Goal: Navigation & Orientation: Understand site structure

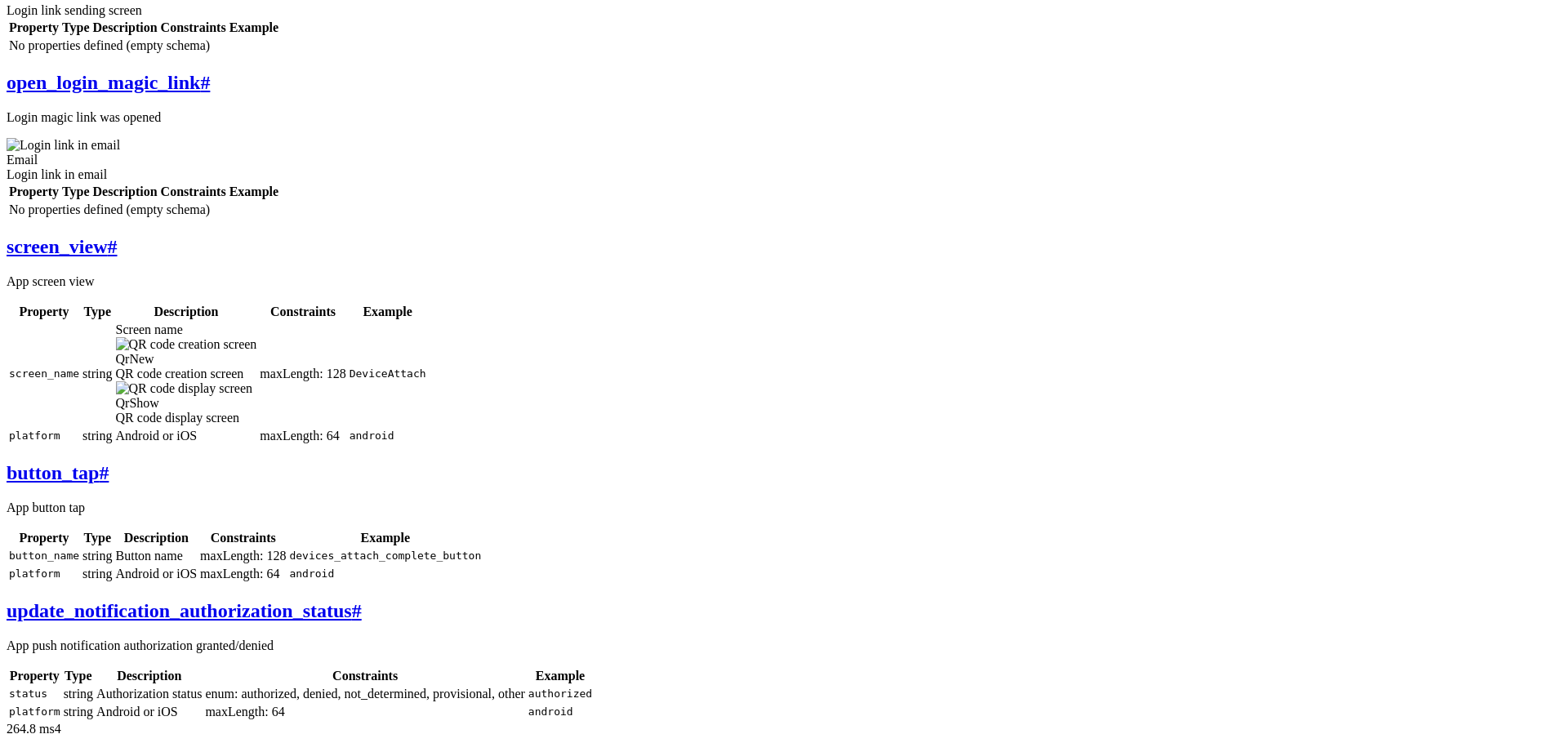
scroll to position [1348, 0]
click at [117, 236] on span "#" at bounding box center [112, 247] width 10 height 21
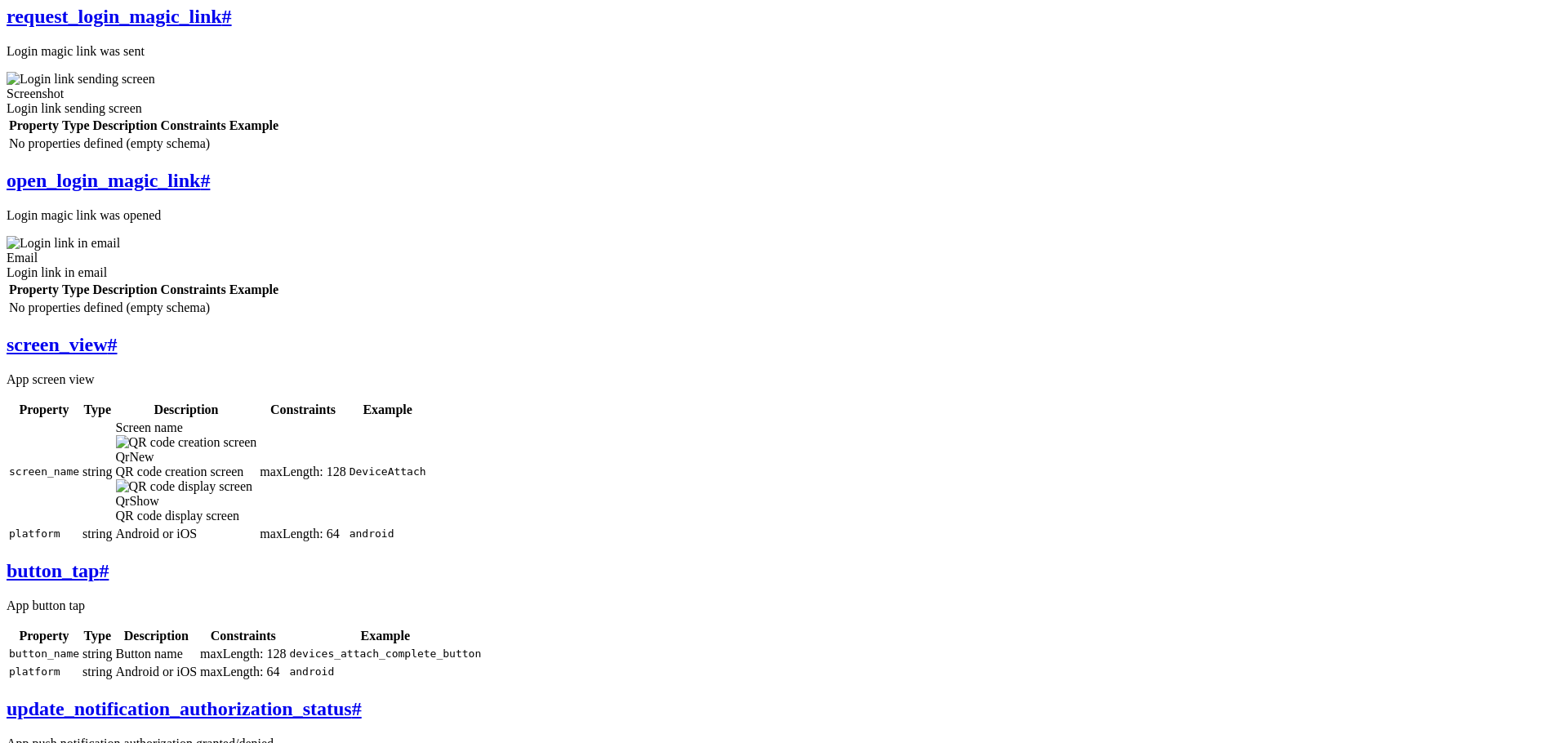
scroll to position [459, 0]
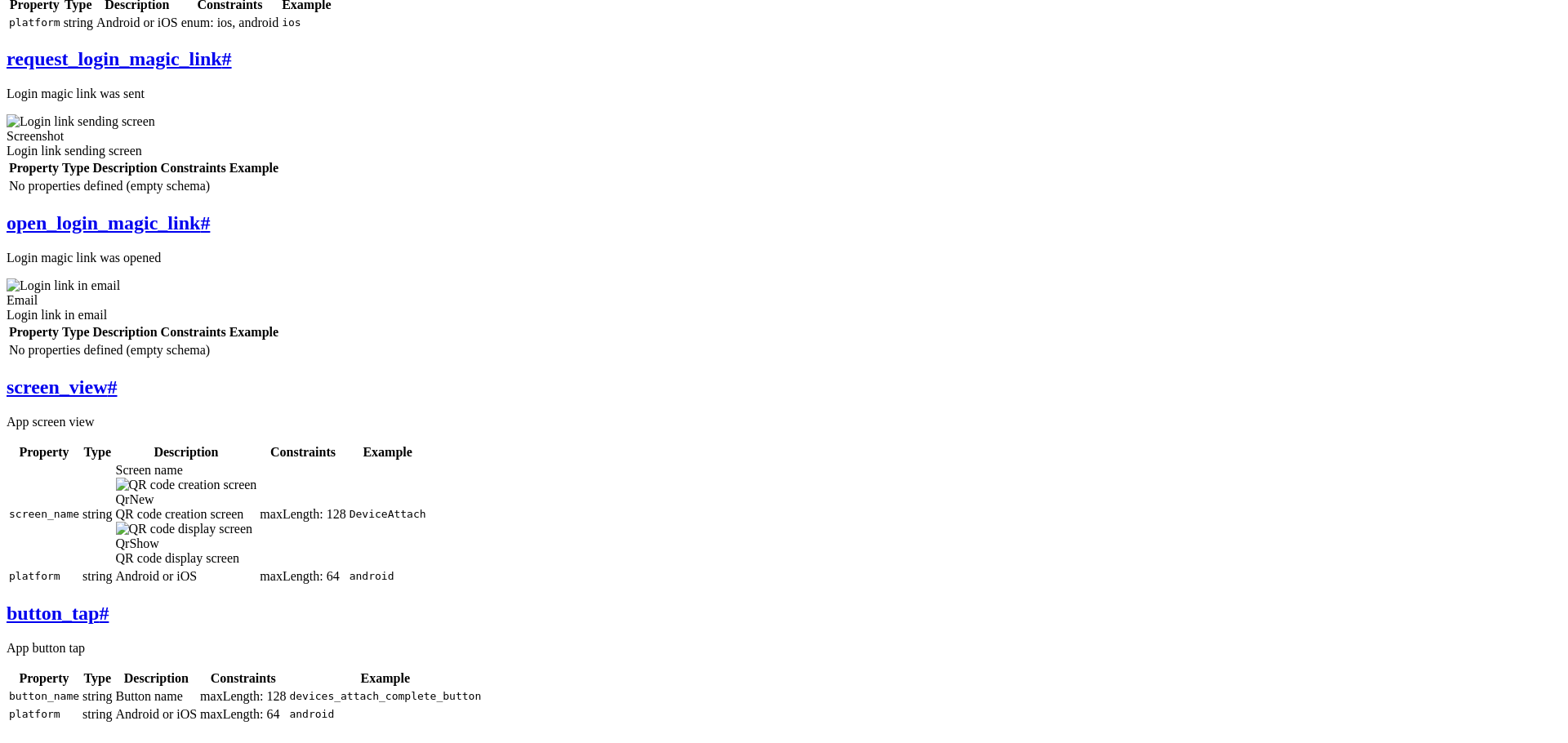
click at [232, 69] on link "request_login_magic_link #" at bounding box center [119, 59] width 226 height 21
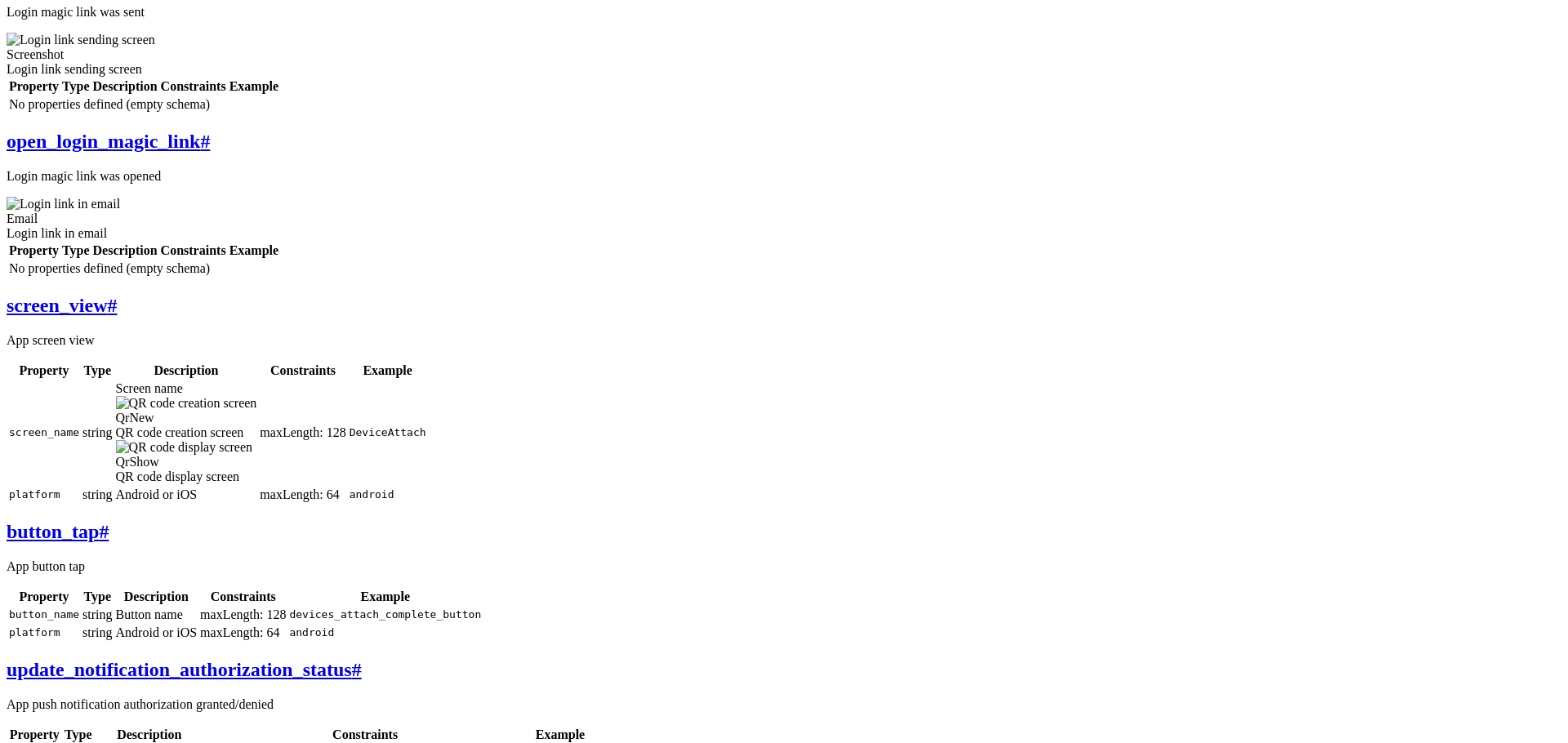
scroll to position [2028, 0]
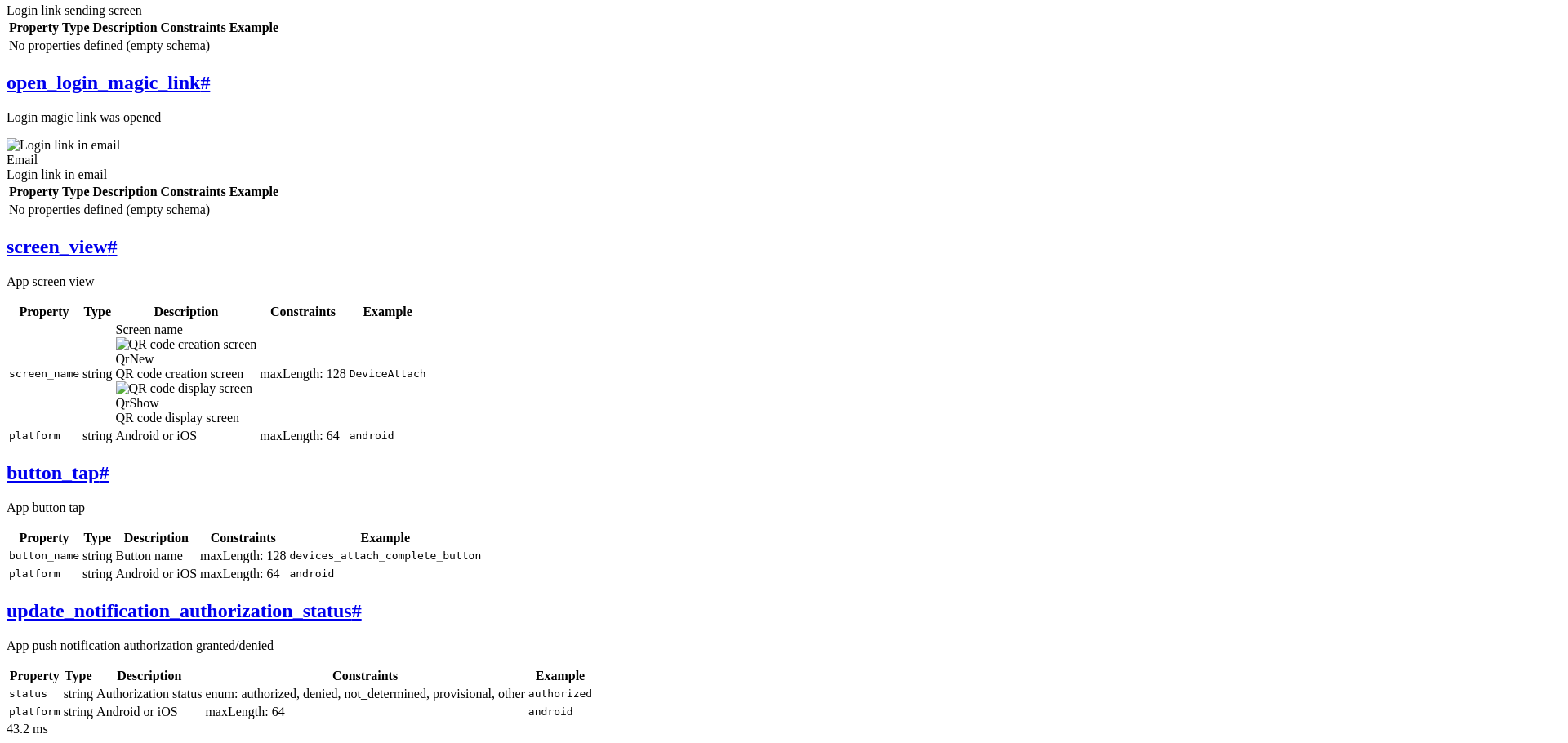
click at [109, 462] on span "#" at bounding box center [104, 473] width 10 height 21
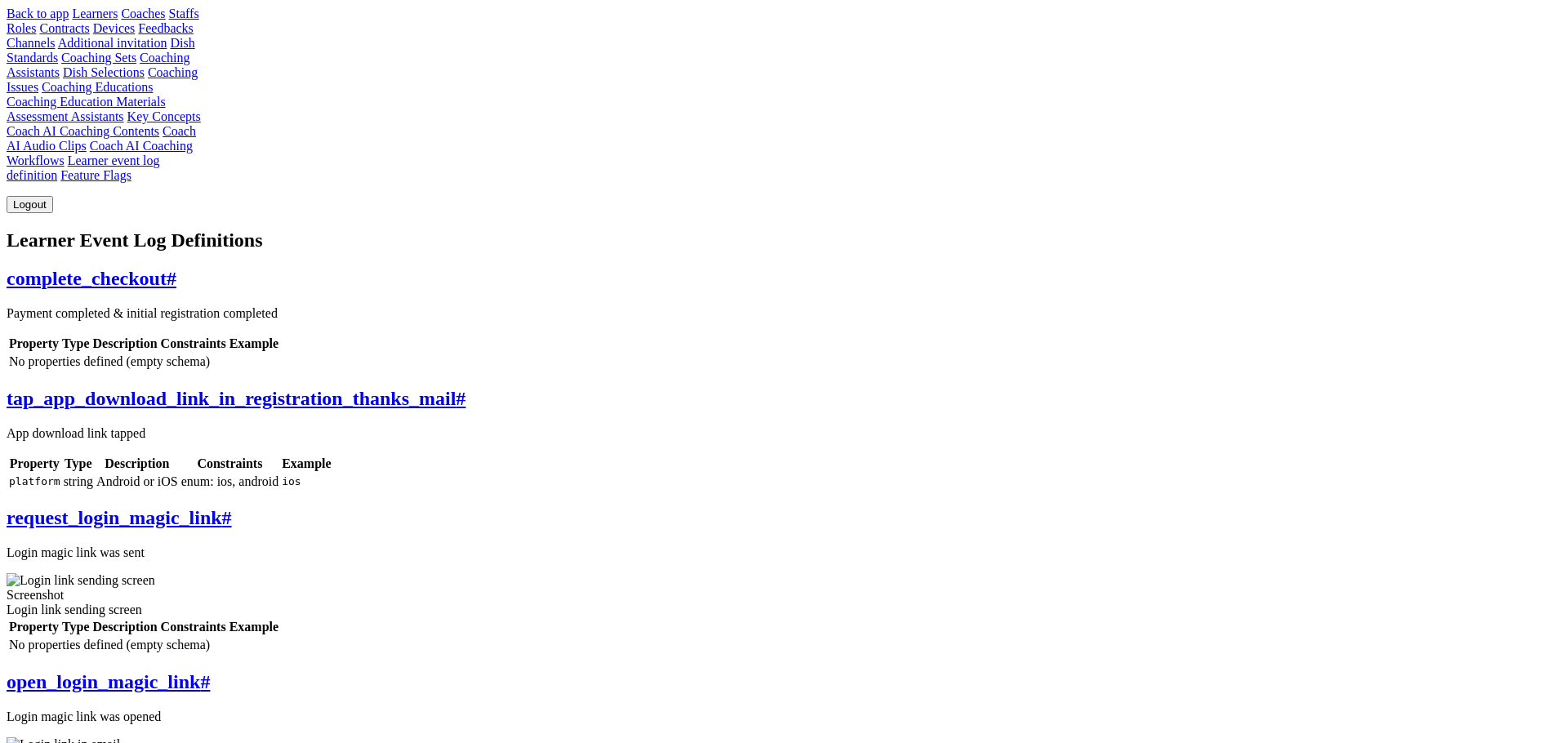
click at [177, 268] on span "#" at bounding box center [171, 279] width 10 height 21
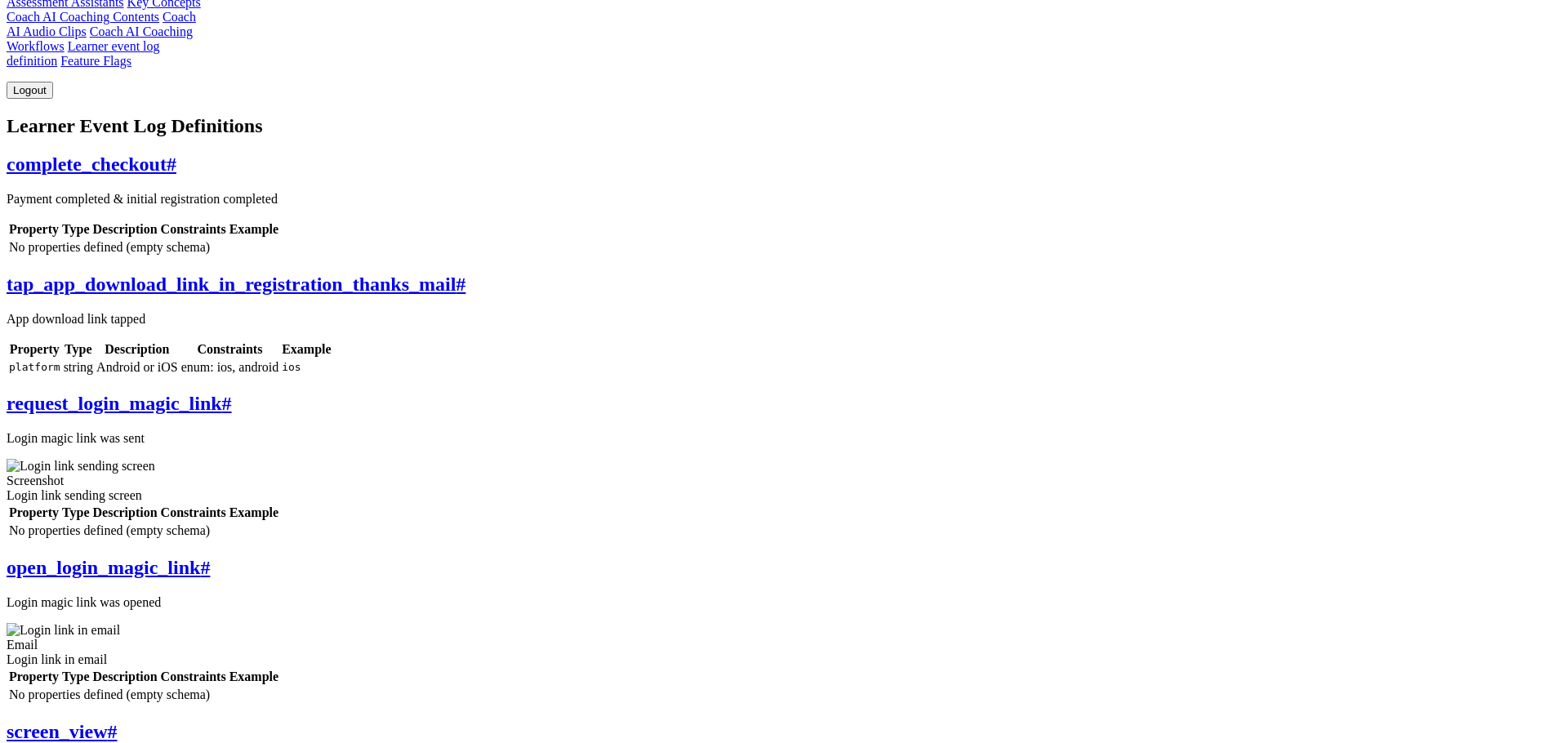
click at [465, 274] on span "#" at bounding box center [460, 285] width 10 height 21
